Goal: Task Accomplishment & Management: Manage account settings

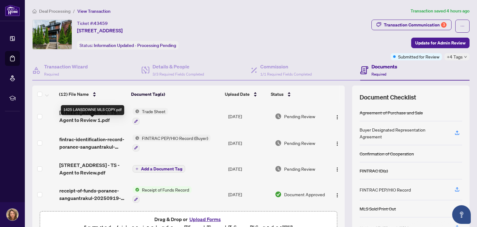
scroll to position [184, 0]
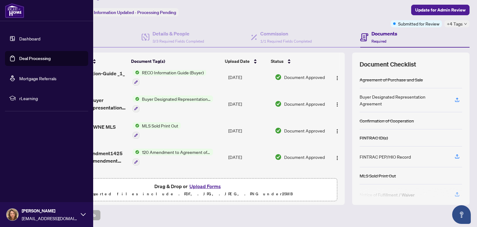
click at [33, 61] on link "Deal Processing" at bounding box center [34, 59] width 31 height 6
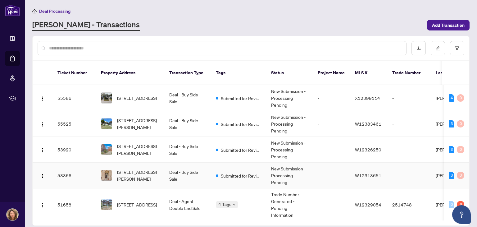
click at [165, 172] on td "Deal - Buy Side Sale" at bounding box center [187, 175] width 47 height 26
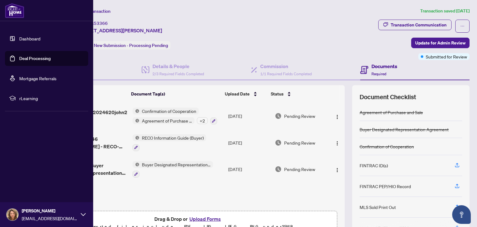
click at [48, 60] on link "Deal Processing" at bounding box center [34, 59] width 31 height 6
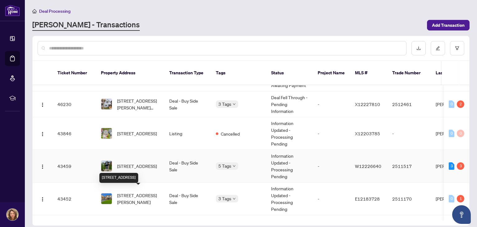
scroll to position [355, 0]
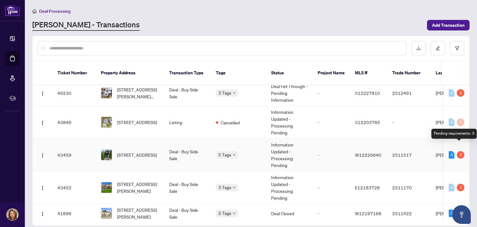
click at [457, 151] on div "3" at bounding box center [460, 154] width 7 height 7
click at [124, 139] on td "[STREET_ADDRESS]" at bounding box center [130, 155] width 68 height 33
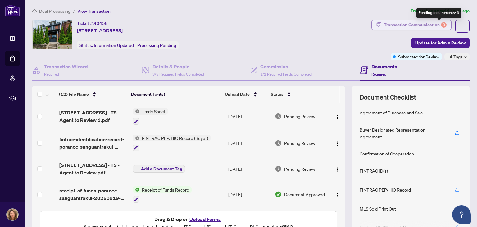
click at [441, 24] on div "3" at bounding box center [444, 25] width 6 height 6
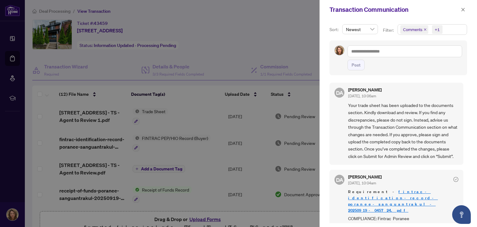
click at [245, 17] on div at bounding box center [238, 113] width 477 height 227
click at [463, 9] on icon "close" at bounding box center [463, 9] width 3 height 3
